Goal: Transaction & Acquisition: Subscribe to service/newsletter

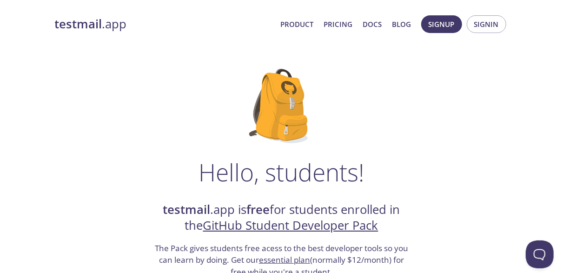
scroll to position [239, 0]
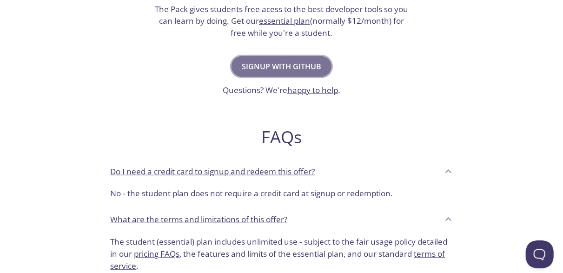
click at [292, 59] on button "Signup with GitHub" at bounding box center [282, 66] width 100 height 20
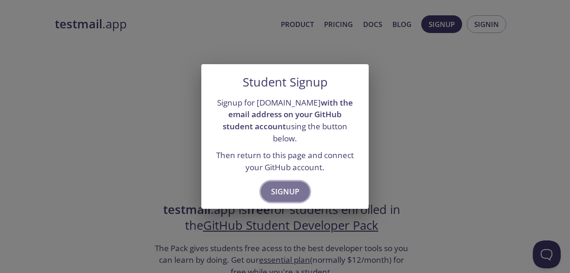
click at [286, 186] on span "Signup" at bounding box center [285, 191] width 28 height 13
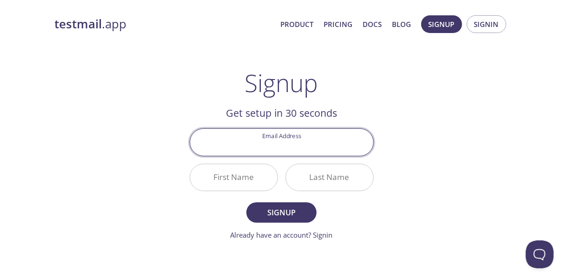
click at [288, 149] on input "Email Address" at bounding box center [281, 142] width 183 height 27
type input "[EMAIL_ADDRESS][DOMAIN_NAME]"
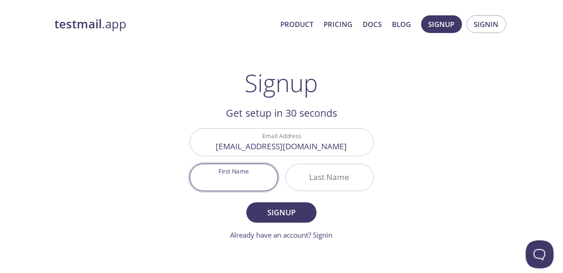
click at [258, 178] on input "First Name" at bounding box center [233, 177] width 87 height 27
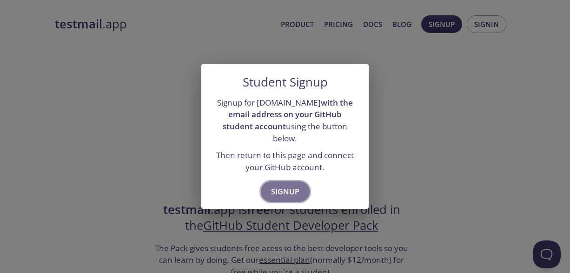
click at [294, 185] on span "Signup" at bounding box center [285, 191] width 28 height 13
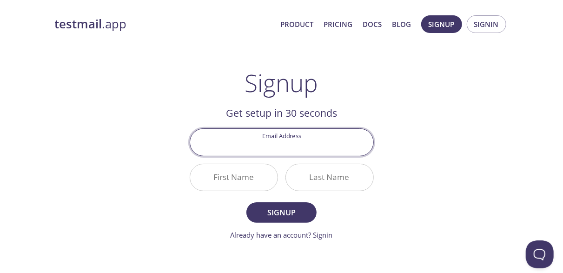
click at [288, 153] on input "Email Address" at bounding box center [281, 142] width 183 height 27
type input "[EMAIL_ADDRESS][DOMAIN_NAME]"
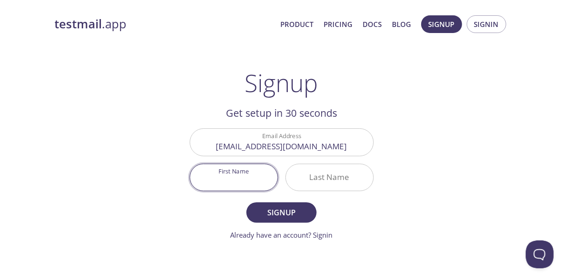
click at [258, 177] on input "First Name" at bounding box center [233, 177] width 87 height 27
type input "Wanky"
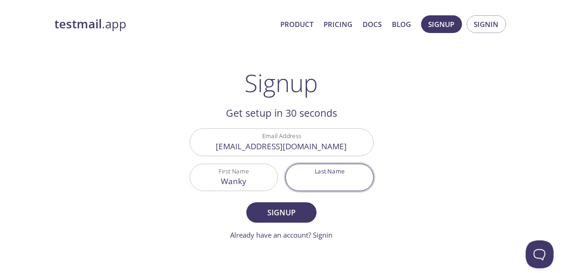
click at [315, 183] on input "Last Name" at bounding box center [329, 177] width 87 height 27
type input "Massenat"
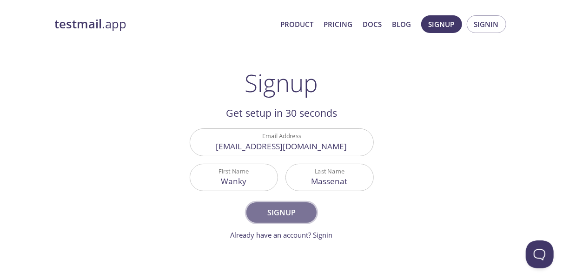
click at [295, 213] on span "Signup" at bounding box center [281, 212] width 49 height 13
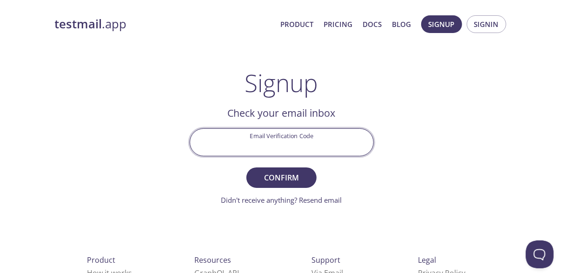
click at [292, 141] on input "Email Verification Code" at bounding box center [281, 142] width 183 height 27
type input "AGWD97Q"
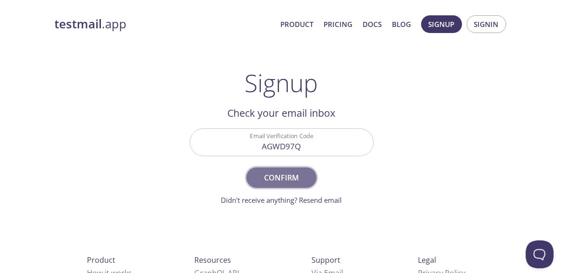
click at [285, 173] on span "Confirm" at bounding box center [281, 177] width 49 height 13
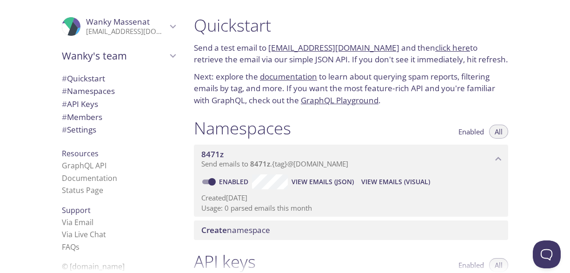
click at [324, 47] on link "8471z.test@inbox.testmail.app" at bounding box center [333, 47] width 131 height 11
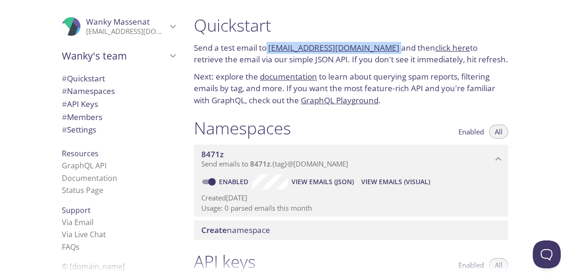
drag, startPoint x: 385, startPoint y: 49, endPoint x: 267, endPoint y: 47, distance: 117.7
click at [267, 47] on p "Send a test email to 8471z.test@inbox.testmail.app and then click here to retri…" at bounding box center [351, 54] width 314 height 24
copy p "8471z.test@inbox.testmail.app"
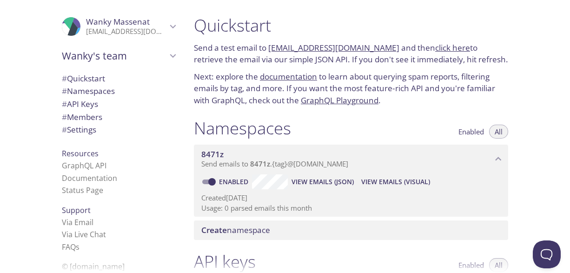
click at [298, 127] on div "Namespaces Enabled All" at bounding box center [351, 129] width 314 height 23
click at [435, 47] on link "click here" at bounding box center [452, 47] width 35 height 11
click at [367, 128] on div "Namespaces Enabled All" at bounding box center [351, 129] width 314 height 23
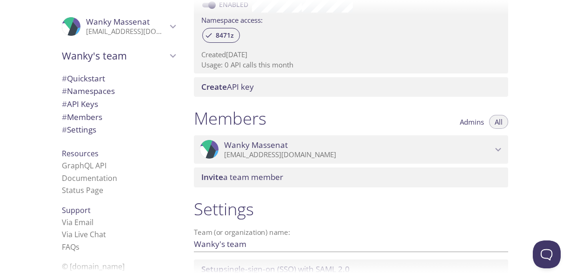
scroll to position [388, 0]
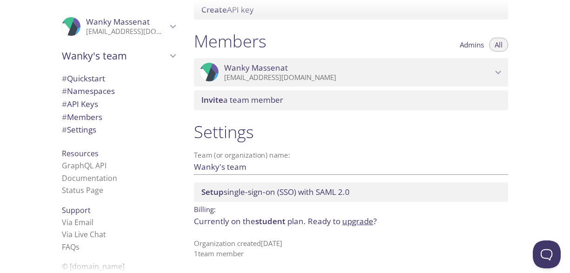
click at [167, 51] on icon "Wanky's team" at bounding box center [173, 56] width 12 height 12
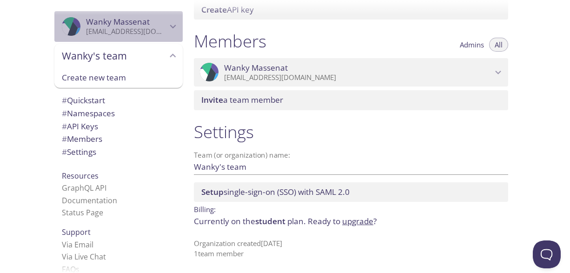
click at [142, 23] on span "Wanky Massenat" at bounding box center [126, 22] width 81 height 10
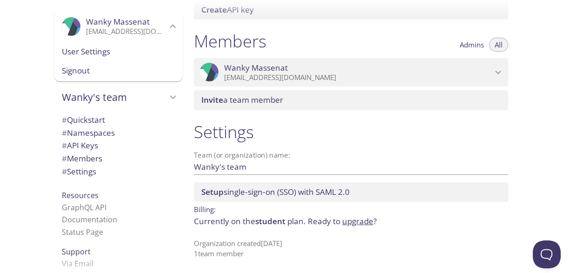
click at [142, 23] on span "Wanky Massenat" at bounding box center [126, 22] width 81 height 10
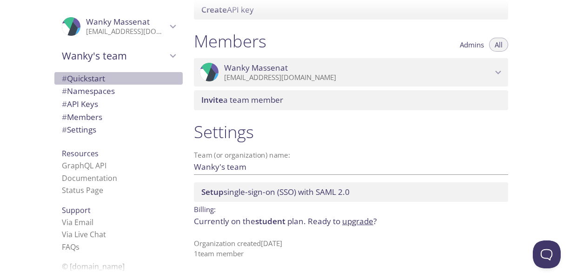
click at [97, 73] on span "# Quickstart" at bounding box center [83, 78] width 43 height 11
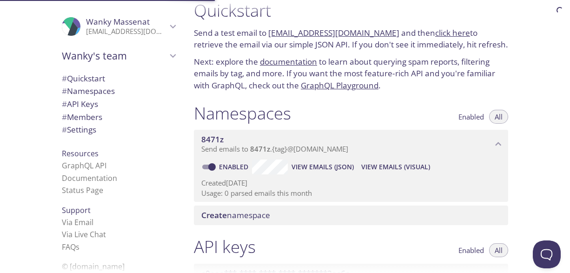
scroll to position [15, 0]
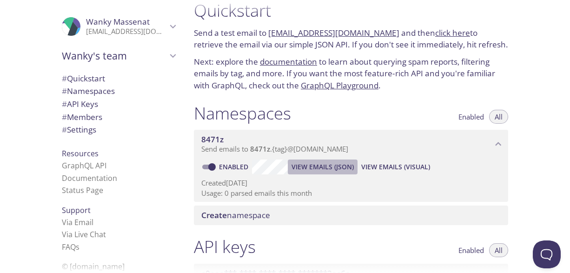
click at [329, 169] on span "View Emails (JSON)" at bounding box center [323, 166] width 62 height 11
